Goal: Information Seeking & Learning: Understand process/instructions

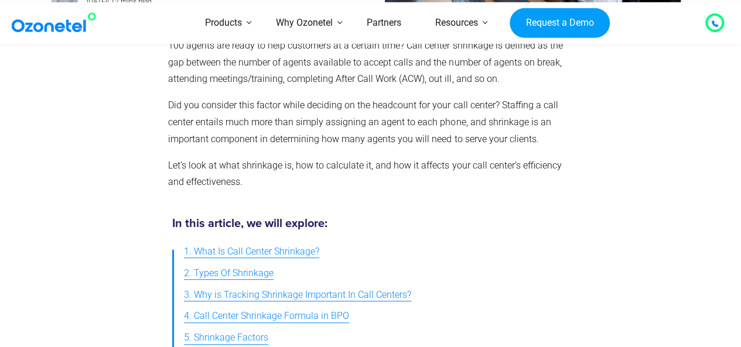
scroll to position [351, 0]
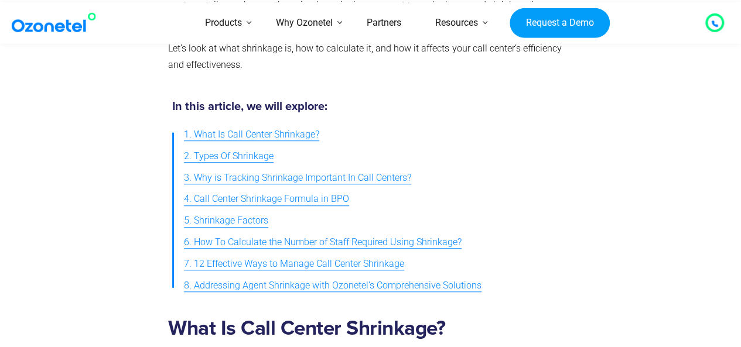
click at [241, 242] on span "6. How To Calculate the Number of Staff Required Using Shrinkage?" at bounding box center [323, 242] width 278 height 17
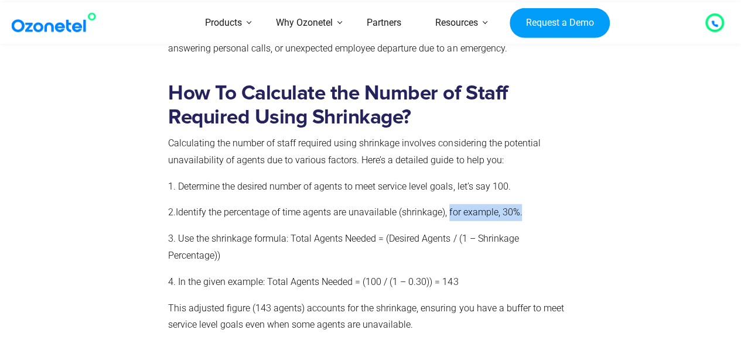
drag, startPoint x: 451, startPoint y: 177, endPoint x: 526, endPoint y: 180, distance: 75.0
click at [526, 204] on p "2. Identify the percentage of time agents are unavailable (shrinkage), for exam…" at bounding box center [368, 212] width 400 height 17
click at [506, 231] on p "3. Use the shrinkage formula: Total Agents Needed = (Desired Agents / (1 – Shri…" at bounding box center [368, 248] width 400 height 34
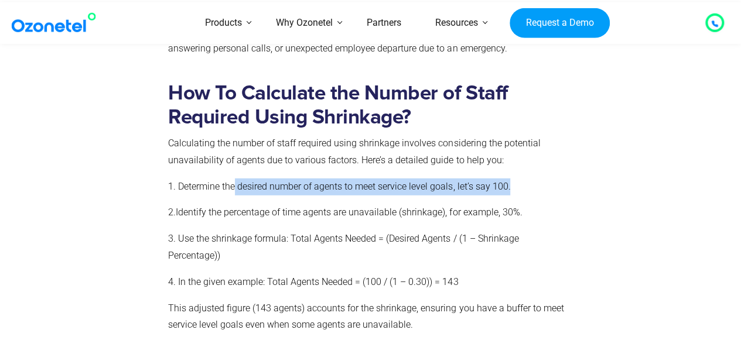
drag, startPoint x: 235, startPoint y: 156, endPoint x: 525, endPoint y: 159, distance: 289.9
click at [525, 179] on p "1. Determine the desired number of agents to meet service level goals, let’s sa…" at bounding box center [368, 187] width 400 height 17
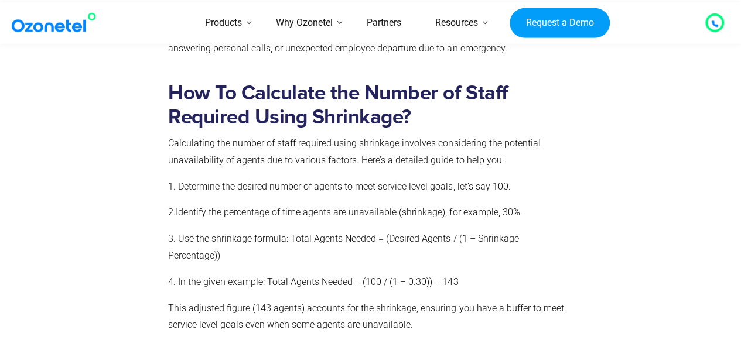
click at [514, 231] on p "3. Use the shrinkage formula: Total Agents Needed = (Desired Agents / (1 – Shri…" at bounding box center [368, 248] width 400 height 34
